Goal: Obtain resource: Obtain resource

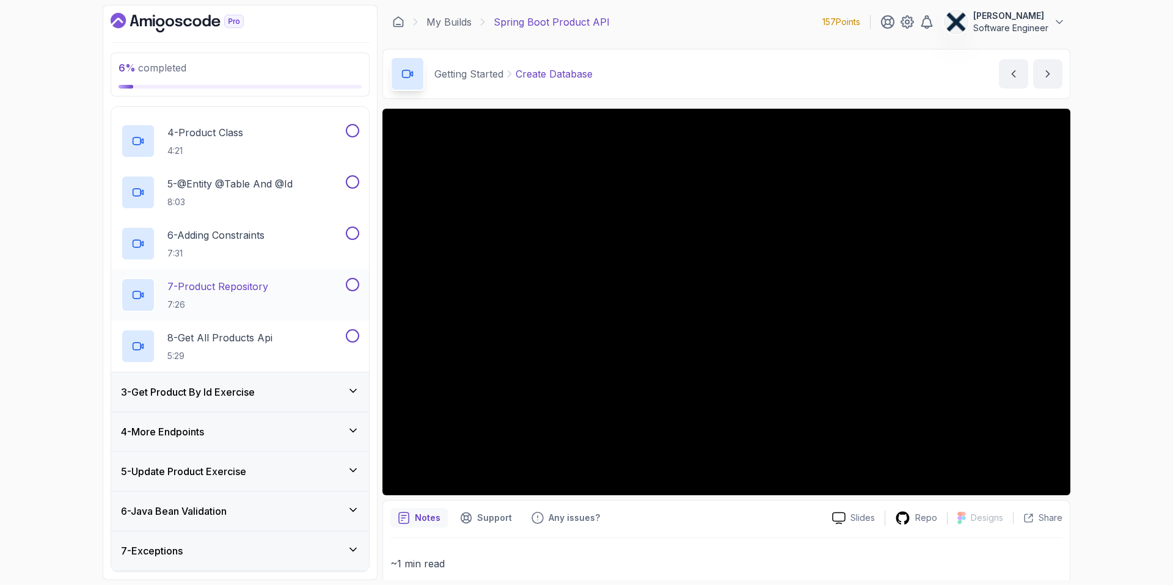
scroll to position [263, 0]
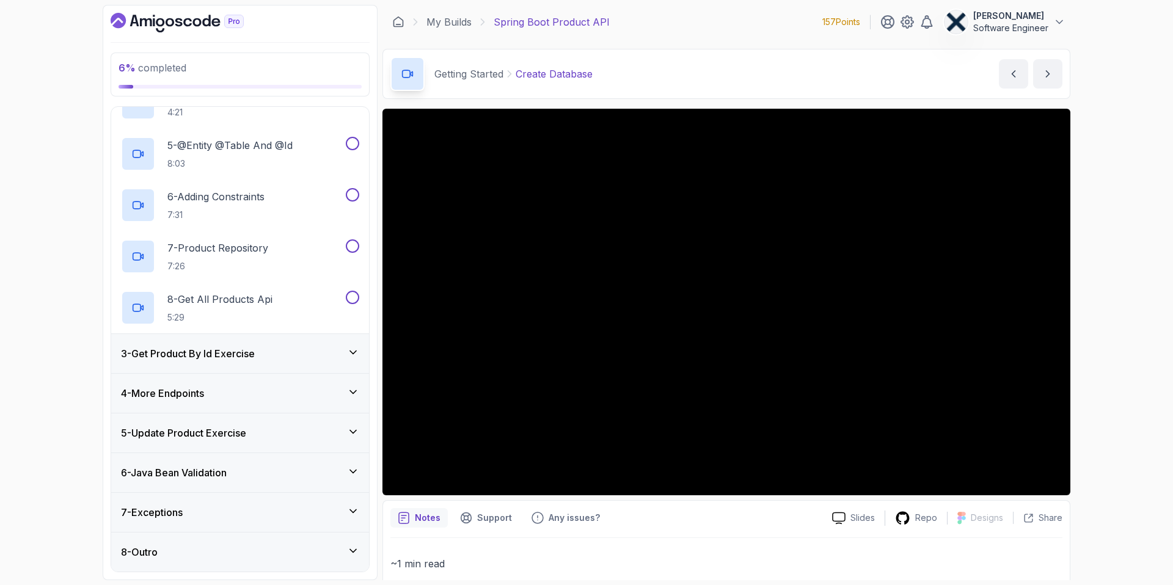
click at [275, 383] on div "4 - More Endpoints" at bounding box center [240, 393] width 258 height 39
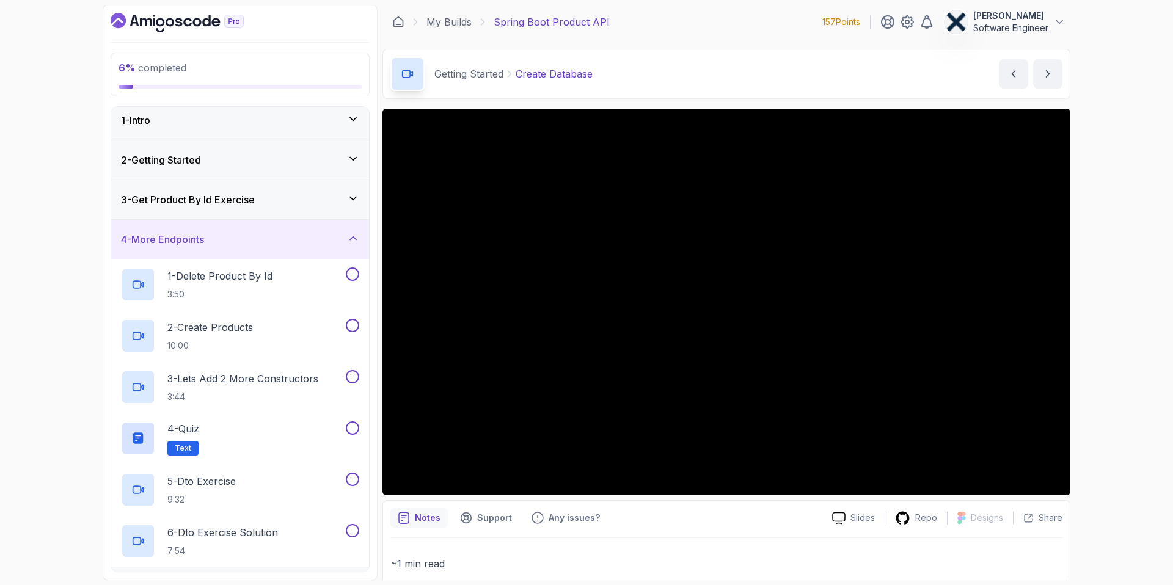
scroll to position [2, 0]
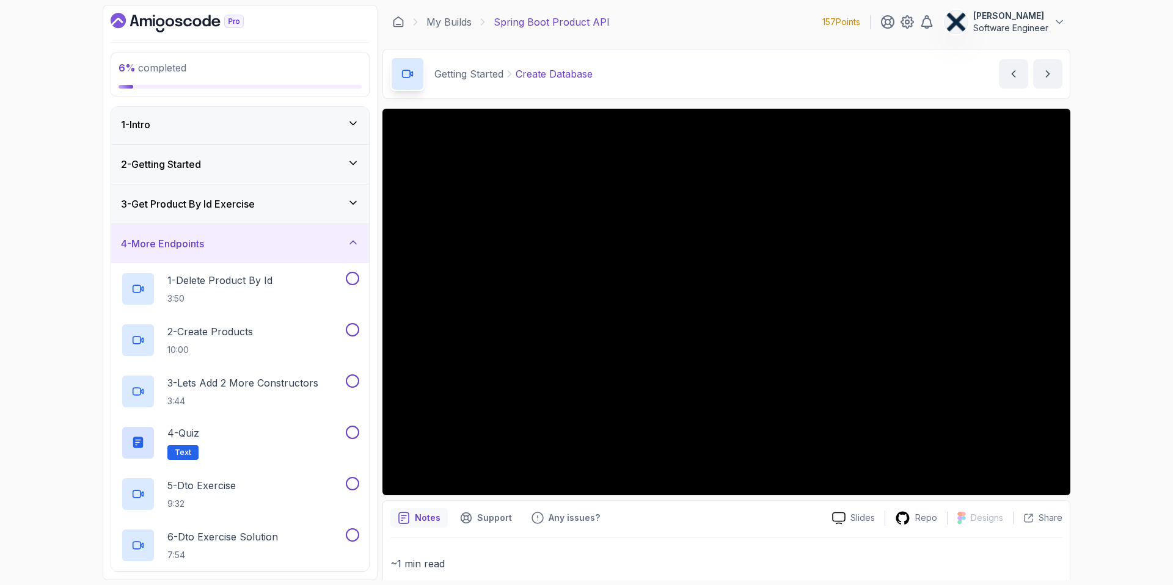
click at [254, 249] on div "4 - More Endpoints" at bounding box center [240, 243] width 258 height 39
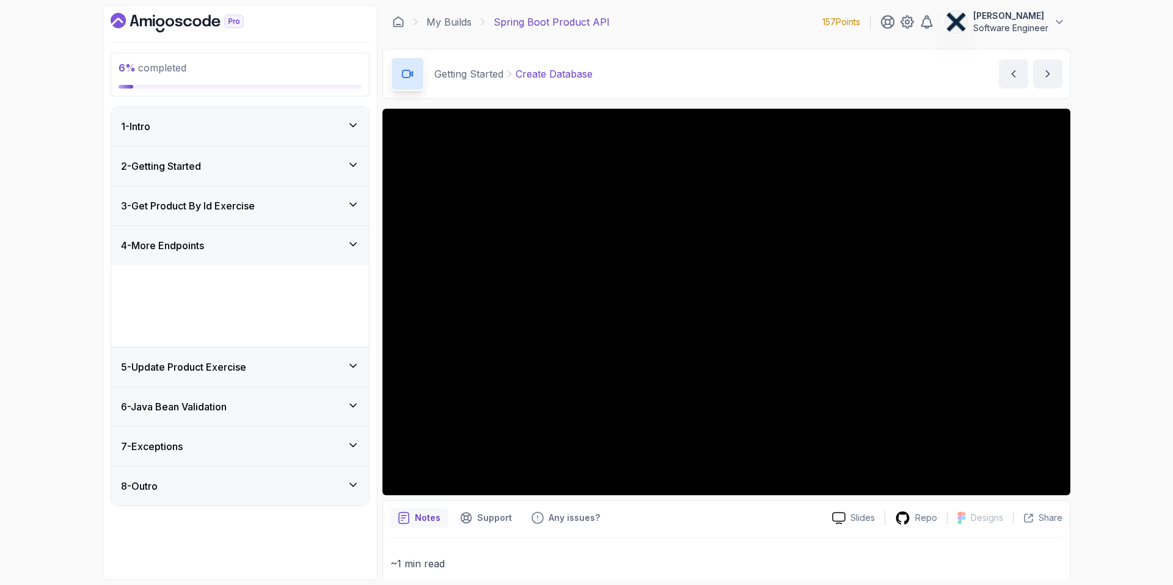
scroll to position [0, 0]
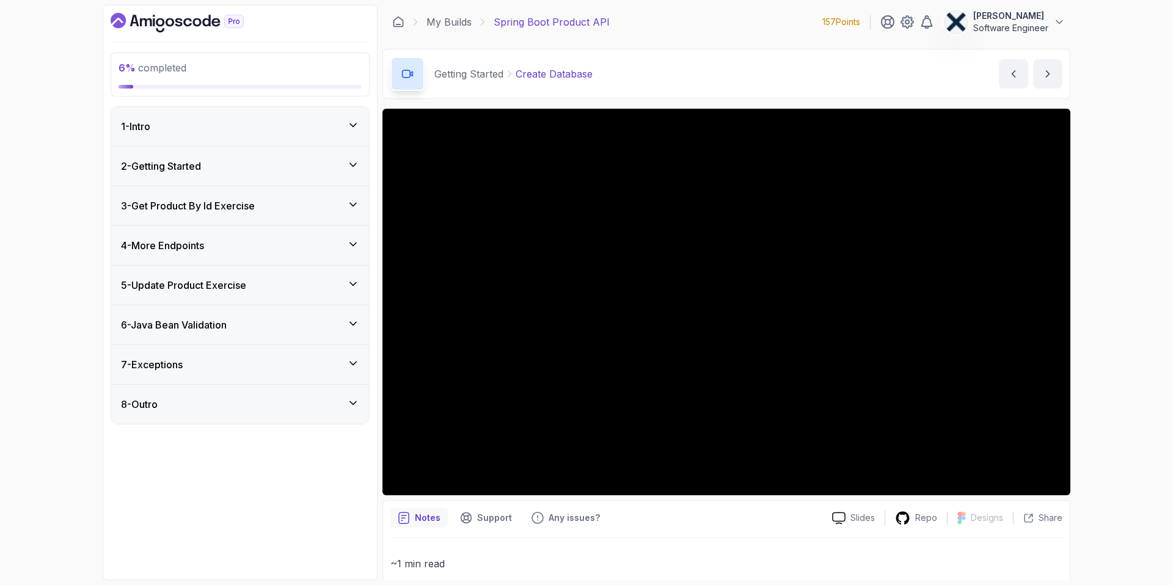
click at [170, 127] on div "1 - Intro" at bounding box center [240, 126] width 238 height 15
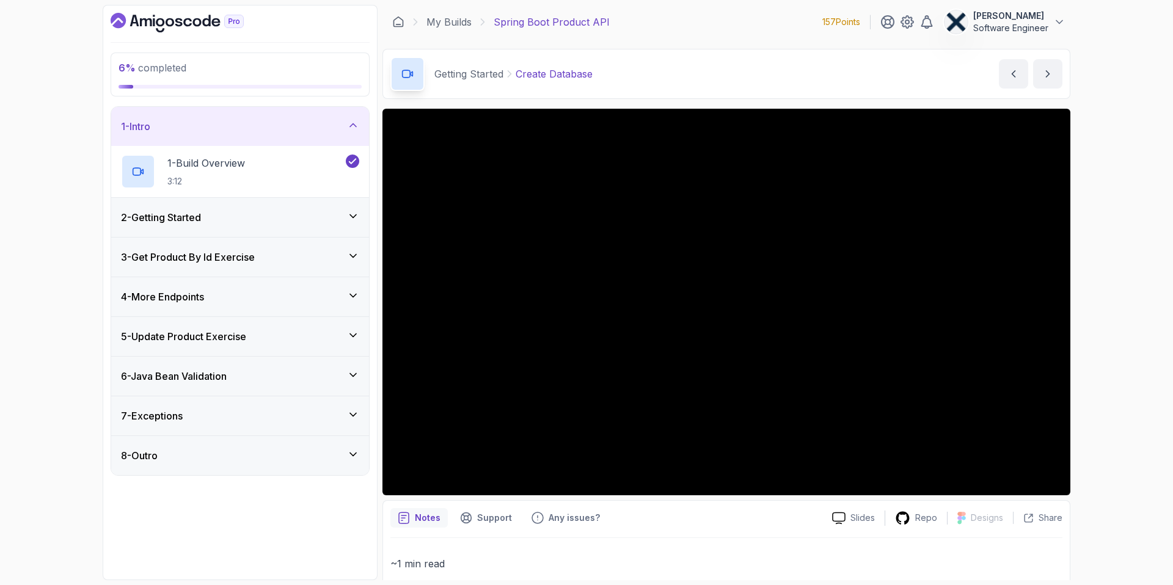
click at [1016, 22] on p "Software Engineer" at bounding box center [1010, 28] width 75 height 12
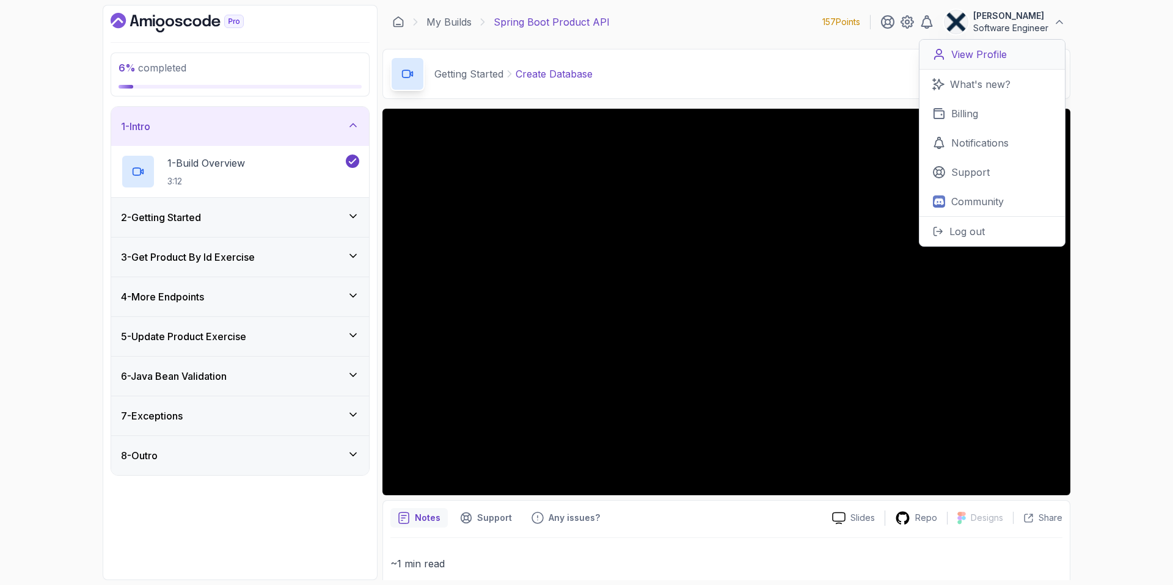
click at [970, 57] on p "View Profile" at bounding box center [979, 54] width 56 height 15
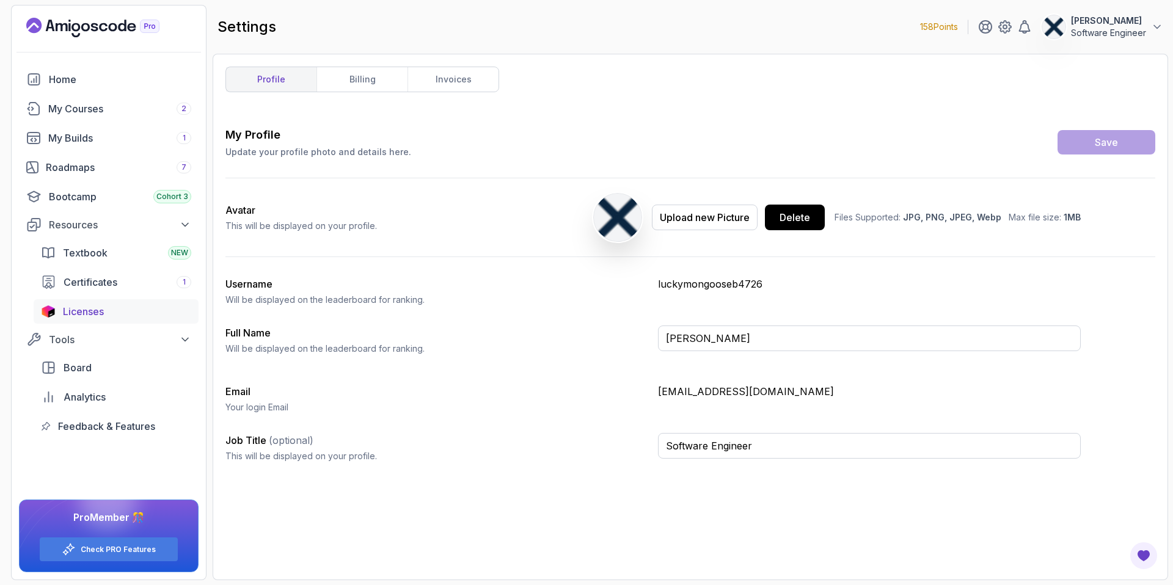
click at [101, 308] on span "Licenses" at bounding box center [83, 311] width 41 height 15
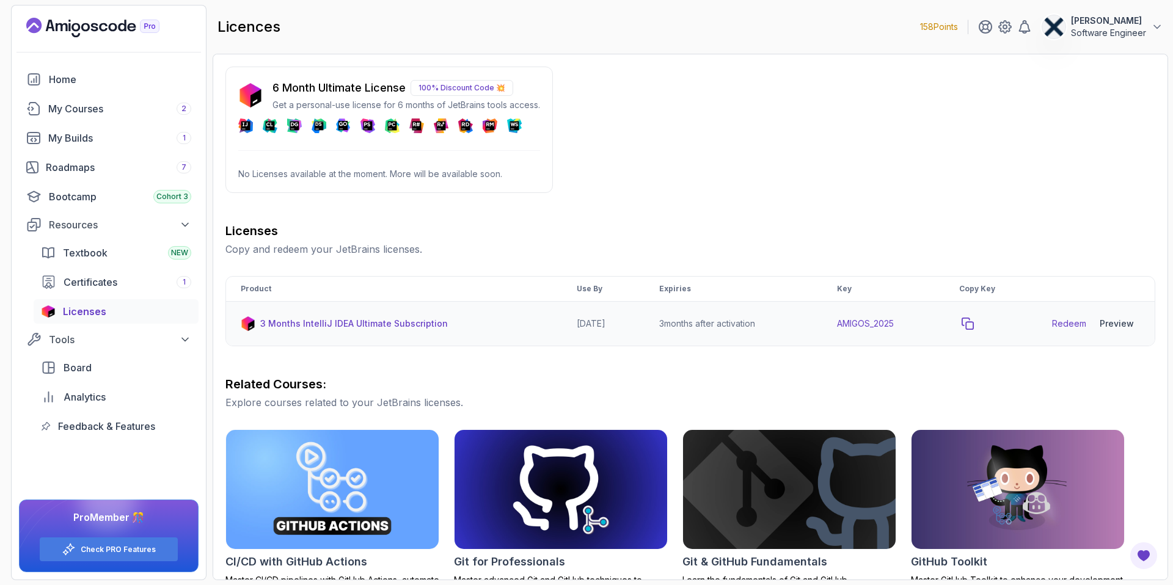
click at [974, 326] on icon "copy-button" at bounding box center [967, 324] width 12 height 12
click at [1115, 322] on div "Preview" at bounding box center [1116, 324] width 34 height 12
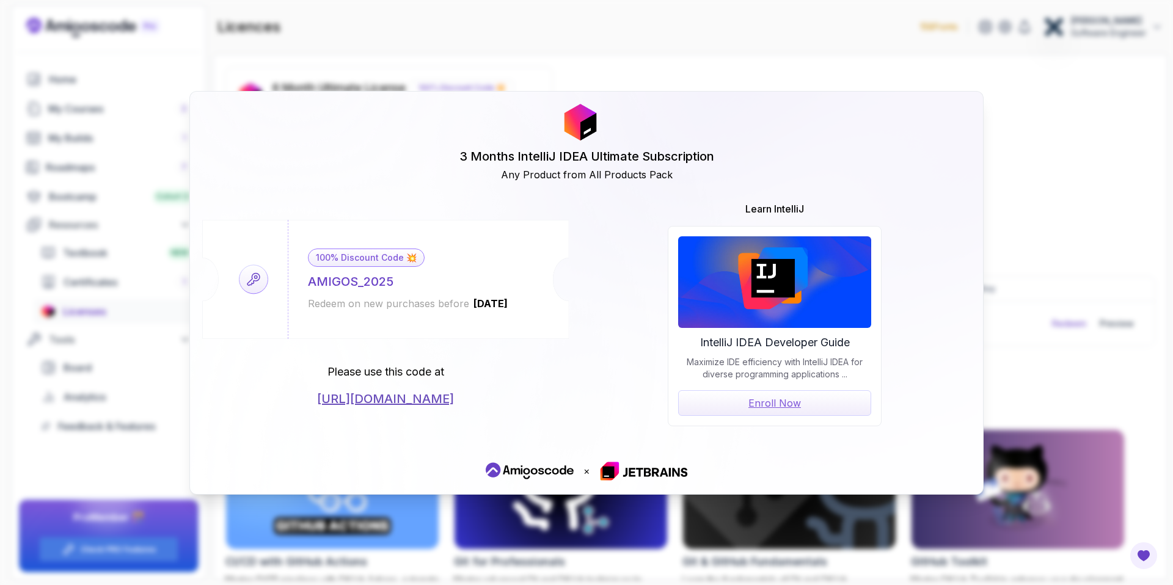
click at [1001, 173] on div "3 Months IntelliJ IDEA Ultimate Subscription Any Product from All Products Pack…" at bounding box center [586, 292] width 1173 height 585
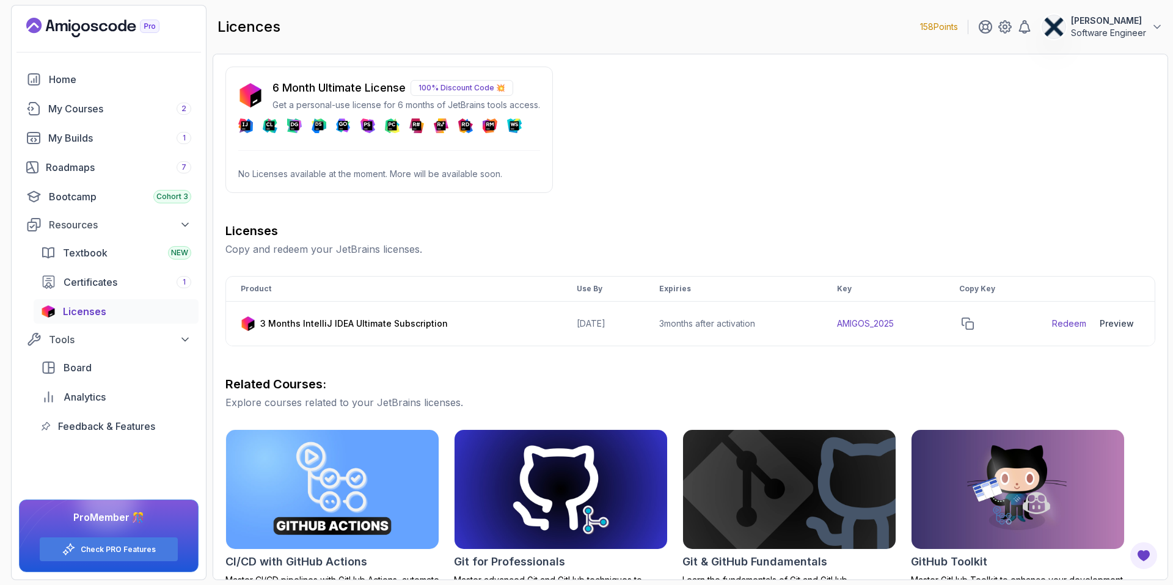
drag, startPoint x: 471, startPoint y: 90, endPoint x: 395, endPoint y: 82, distance: 77.4
click at [471, 90] on p "100% Discount Code 💥" at bounding box center [461, 88] width 103 height 16
click at [241, 81] on div "6 Month Ultimate License 100% Discount Code 💥 Get a personal-use license for 6 …" at bounding box center [389, 95] width 302 height 32
click at [289, 170] on p "No Licenses available at the moment. More will be available soon." at bounding box center [389, 174] width 302 height 12
click at [496, 83] on p "100% Discount Code 💥" at bounding box center [461, 88] width 103 height 16
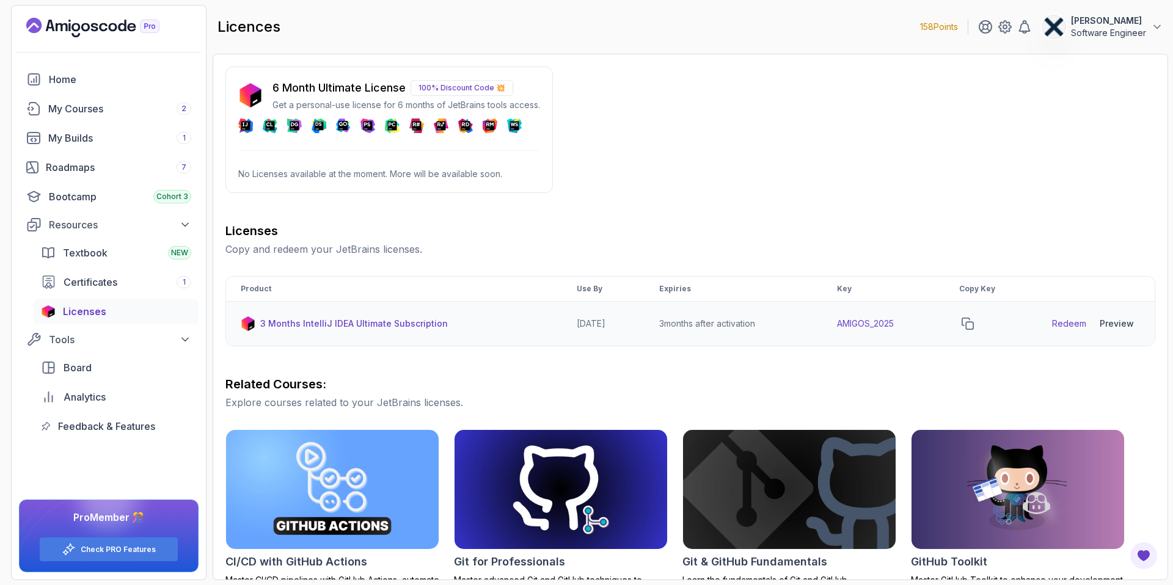
click at [1071, 325] on link "Redeem" at bounding box center [1069, 324] width 34 height 12
